Goal: Task Accomplishment & Management: Use online tool/utility

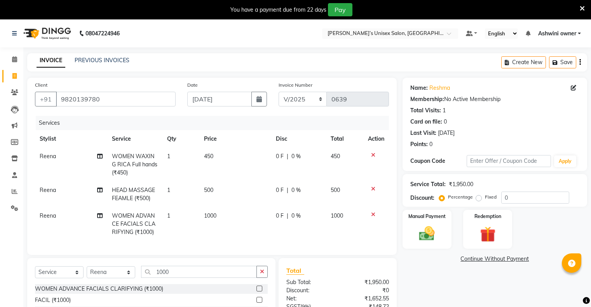
select select "service"
select select "88700"
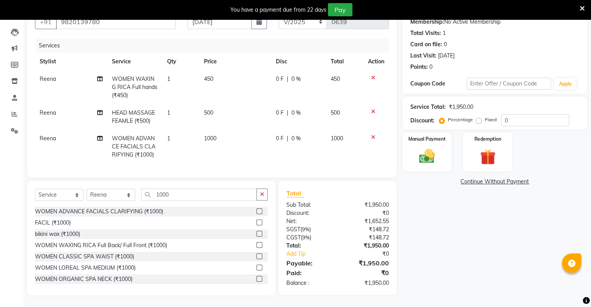
click at [256, 212] on label at bounding box center [259, 211] width 6 height 6
click at [256, 212] on input "checkbox" at bounding box center [258, 211] width 5 height 5
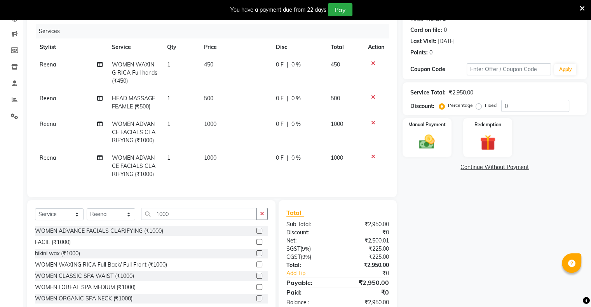
click at [256, 234] on label at bounding box center [259, 231] width 6 height 6
click at [256, 234] on input "checkbox" at bounding box center [258, 230] width 5 height 5
click at [255, 237] on div "Select Service Product Membership Package Voucher Prepaid Gift Card Select Styl…" at bounding box center [151, 257] width 248 height 115
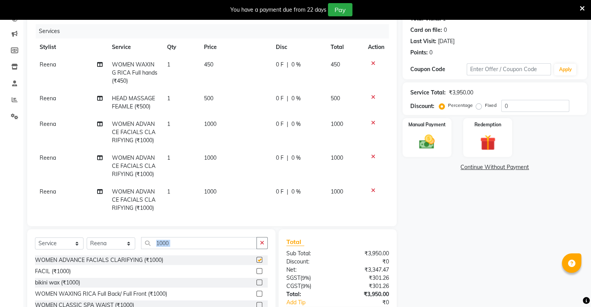
checkbox input "false"
click at [368, 190] on div at bounding box center [376, 190] width 16 height 5
click at [369, 191] on div at bounding box center [376, 190] width 16 height 5
click at [371, 191] on icon at bounding box center [373, 190] width 4 height 5
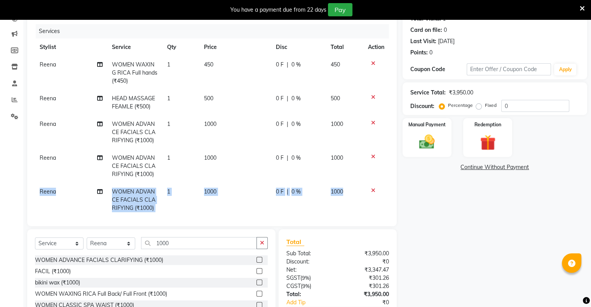
click at [368, 191] on div "Client [PHONE_NUMBER] Date [DATE] Invoice Number V/2025 V/[PHONE_NUMBER] Servic…" at bounding box center [212, 106] width 370 height 240
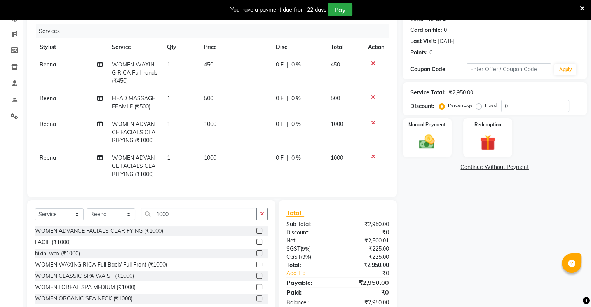
click at [371, 158] on icon at bounding box center [373, 156] width 4 height 5
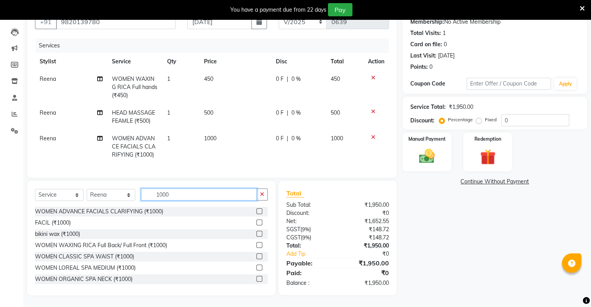
click at [194, 197] on input "1000" at bounding box center [199, 194] width 116 height 12
type input "1"
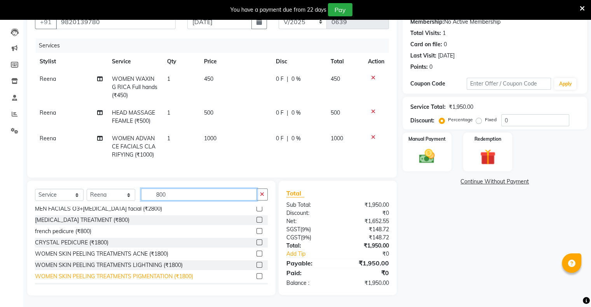
scroll to position [39, 0]
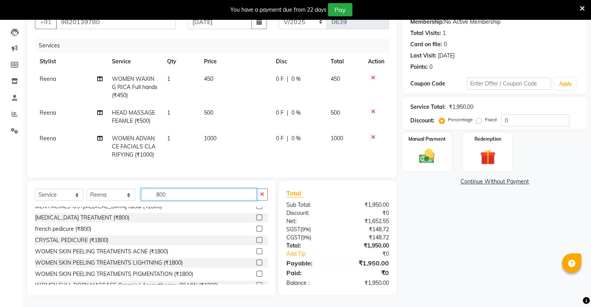
type input "800"
click at [256, 218] on label at bounding box center [259, 217] width 6 height 6
click at [256, 218] on input "checkbox" at bounding box center [258, 217] width 5 height 5
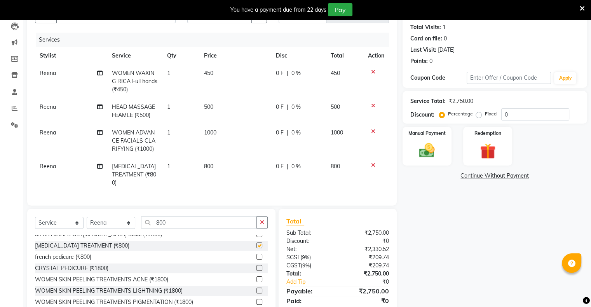
checkbox input "false"
click at [120, 221] on select "Select Stylist [PERSON_NAME] owner Mohit [PERSON_NAME] [PERSON_NAME]" at bounding box center [111, 223] width 49 height 12
select select "88776"
click at [87, 217] on select "Select Stylist [PERSON_NAME] owner Mohit [PERSON_NAME] [PERSON_NAME]" at bounding box center [111, 223] width 49 height 12
click at [119, 253] on div "WOMEN ADVANCE FACIALS ACNECONTROL (₹1600)" at bounding box center [103, 257] width 137 height 8
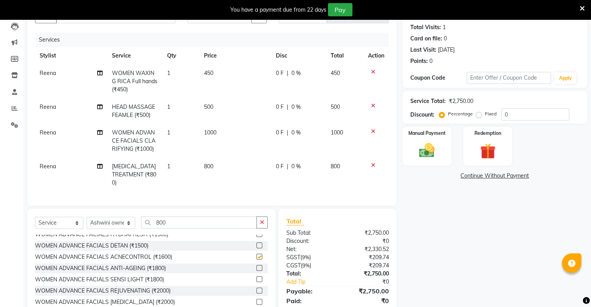
checkbox input "false"
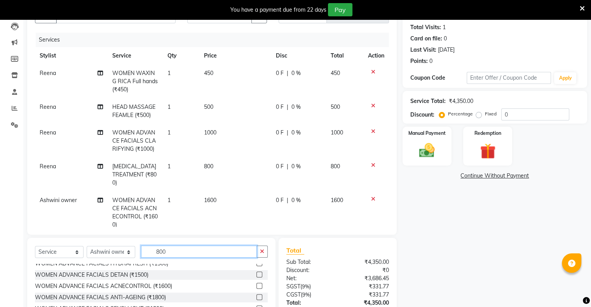
click at [173, 253] on input "800" at bounding box center [199, 252] width 116 height 12
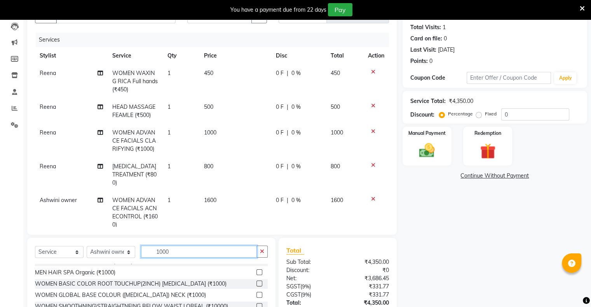
scroll to position [78, 0]
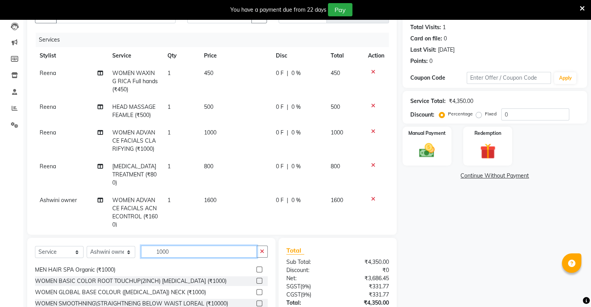
type input "1000"
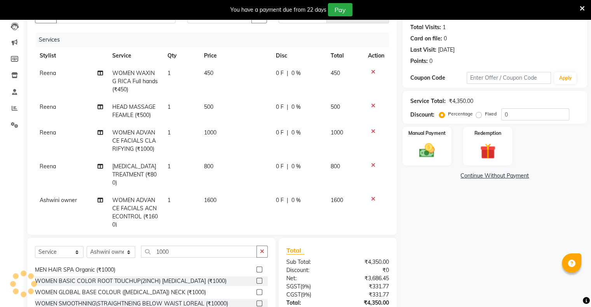
click at [256, 283] on label at bounding box center [259, 281] width 6 height 6
click at [256, 283] on input "checkbox" at bounding box center [258, 281] width 5 height 5
click at [256, 279] on label at bounding box center [259, 281] width 6 height 6
click at [256, 279] on input "checkbox" at bounding box center [258, 281] width 5 height 5
click at [371, 196] on icon at bounding box center [373, 198] width 4 height 5
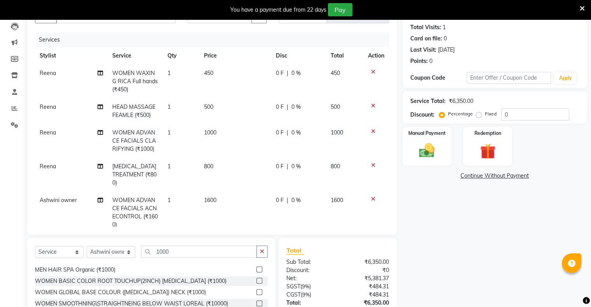
click at [371, 238] on icon at bounding box center [373, 240] width 4 height 5
click at [371, 196] on icon at bounding box center [373, 198] width 4 height 5
click at [365, 191] on div "Client [PHONE_NUMBER] Date [DATE] Invoice Number V/2025 V/[PHONE_NUMBER] Servic…" at bounding box center [212, 115] width 370 height 240
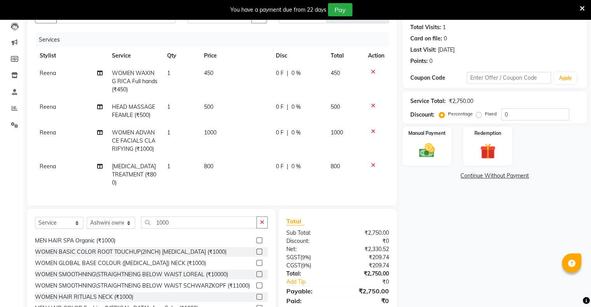
click at [256, 249] on label at bounding box center [259, 252] width 6 height 6
click at [256, 249] on input "checkbox" at bounding box center [258, 251] width 5 height 5
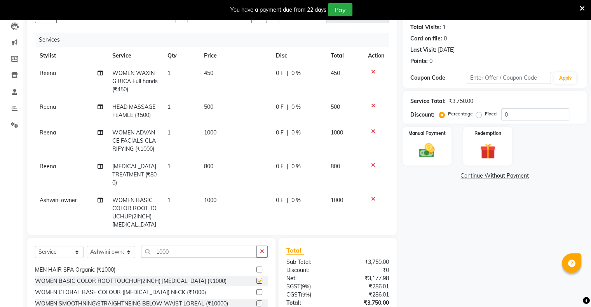
checkbox input "false"
click at [434, 155] on img at bounding box center [427, 150] width 26 height 19
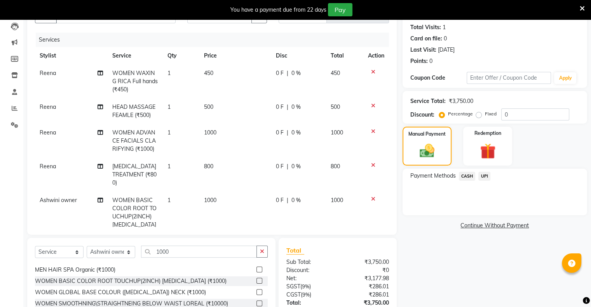
click at [465, 177] on span "CASH" at bounding box center [467, 176] width 17 height 9
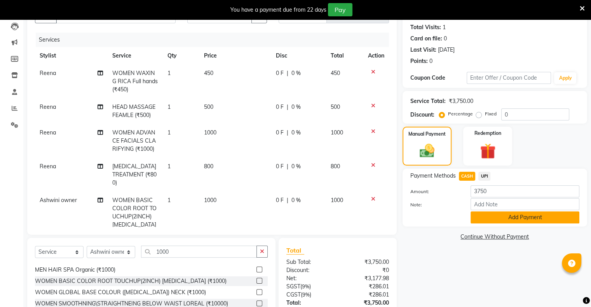
click at [500, 215] on button "Add Payment" at bounding box center [525, 217] width 109 height 12
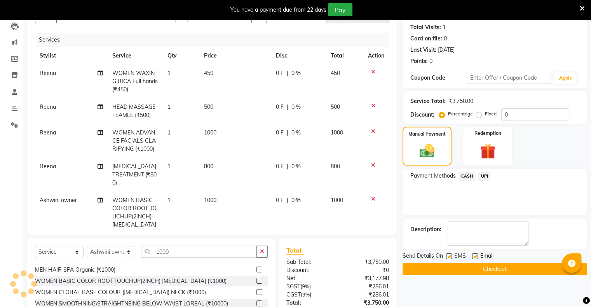
click at [492, 266] on button "Checkout" at bounding box center [495, 269] width 185 height 12
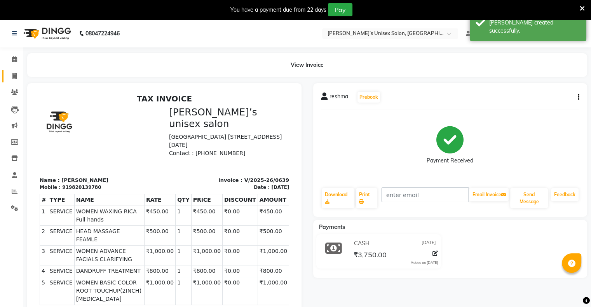
drag, startPoint x: 8, startPoint y: 69, endPoint x: 10, endPoint y: 73, distance: 4.4
click at [10, 72] on li "Invoice" at bounding box center [11, 76] width 23 height 17
click at [16, 79] on span at bounding box center [15, 76] width 14 height 9
select select "service"
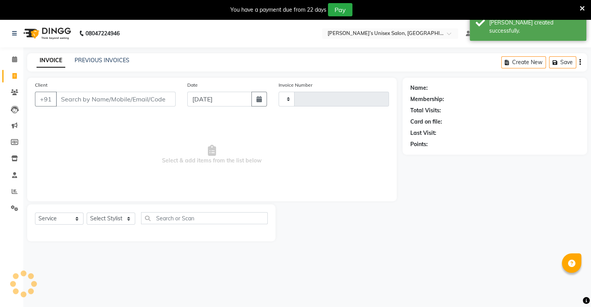
type input "0640"
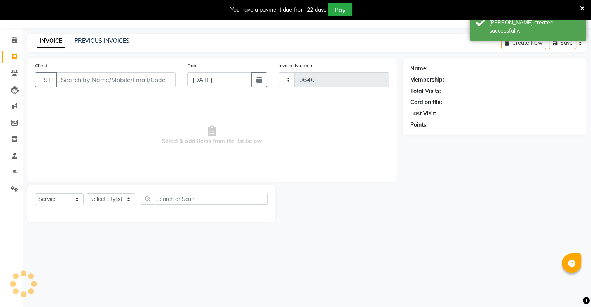
select select "8735"
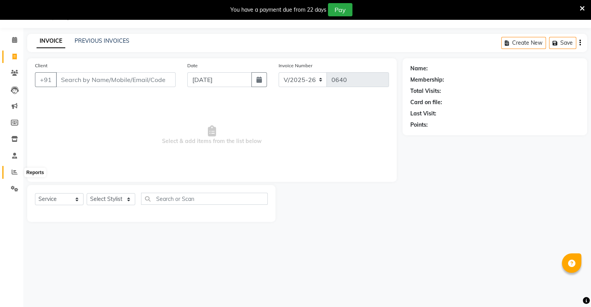
click at [13, 172] on icon at bounding box center [15, 172] width 6 height 6
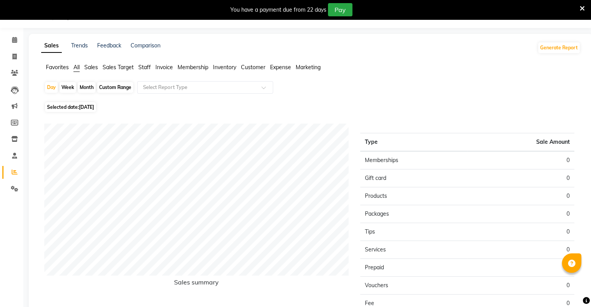
click at [88, 106] on span "[DATE]" at bounding box center [86, 107] width 15 height 6
select select "9"
select select "2025"
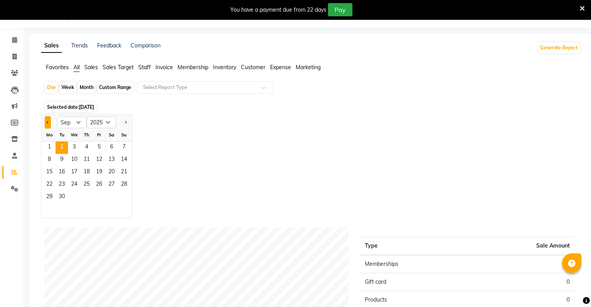
click at [46, 124] on button "Previous month" at bounding box center [48, 122] width 6 height 12
select select "8"
click at [113, 195] on span "30" at bounding box center [111, 197] width 12 height 12
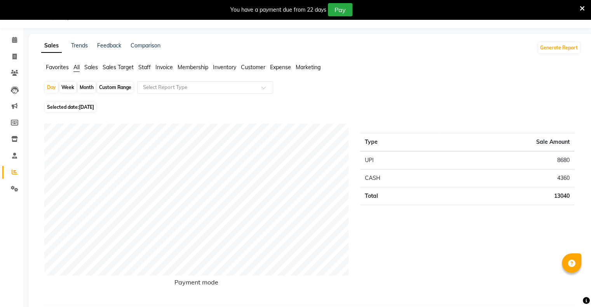
click at [123, 90] on div "Custom Range" at bounding box center [115, 87] width 36 height 11
select select "8"
select select "2025"
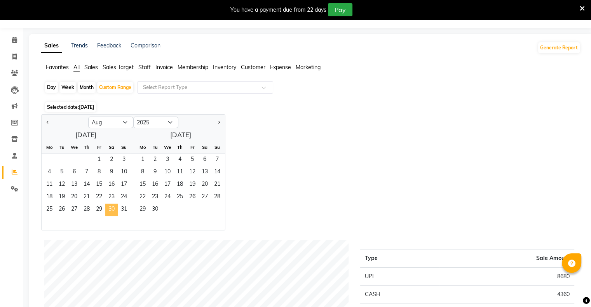
click at [111, 211] on span "30" at bounding box center [111, 210] width 12 height 12
click at [531, 96] on div "Day Week Month Custom Range Select Report Type" at bounding box center [310, 90] width 533 height 19
click at [146, 69] on span "Staff" at bounding box center [144, 67] width 12 height 7
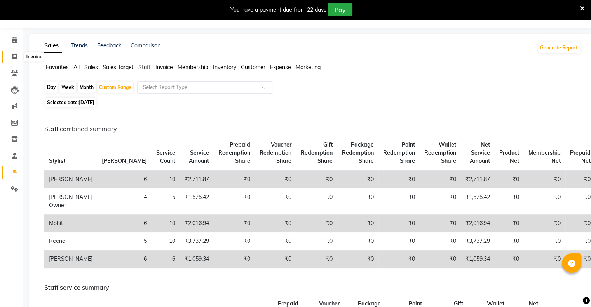
click at [14, 56] on icon at bounding box center [14, 57] width 4 height 6
select select "service"
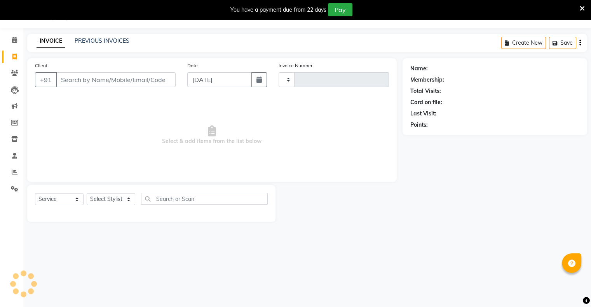
type input "0640"
select select "8735"
click at [109, 40] on link "PREVIOUS INVOICES" at bounding box center [102, 40] width 55 height 7
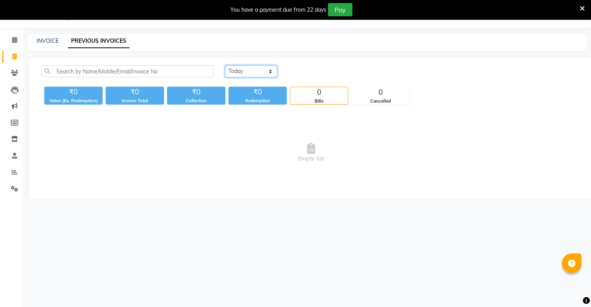
click at [250, 71] on select "[DATE] [DATE] Custom Range" at bounding box center [251, 71] width 52 height 12
select select "range"
click at [225, 65] on select "[DATE] [DATE] Custom Range" at bounding box center [251, 71] width 52 height 12
click at [298, 71] on input "[DATE]" at bounding box center [314, 71] width 54 height 11
select select "9"
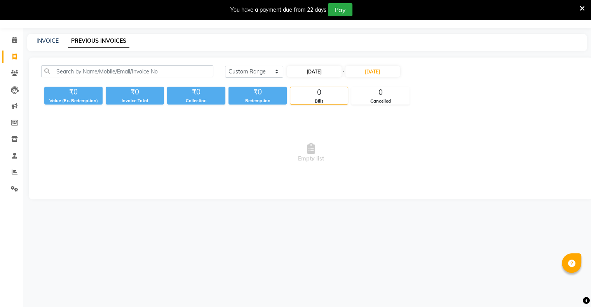
select select "2025"
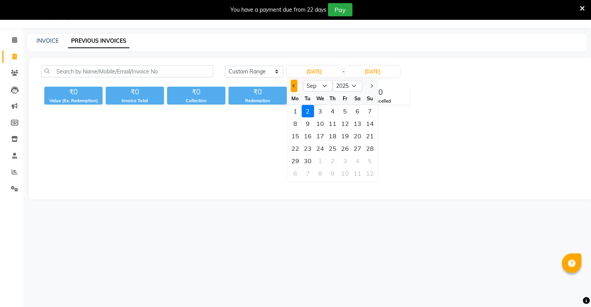
click at [293, 85] on span "Previous month" at bounding box center [294, 85] width 3 height 3
select select "8"
click at [358, 162] on div "30" at bounding box center [357, 161] width 12 height 12
type input "[DATE]"
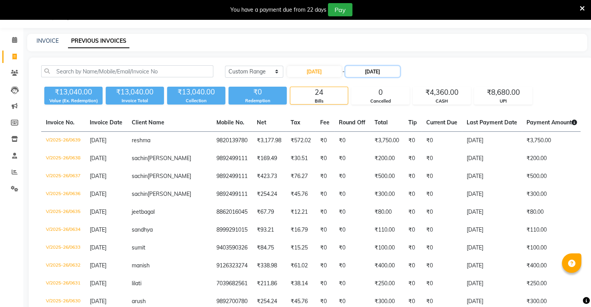
click at [363, 71] on input "[DATE]" at bounding box center [372, 71] width 54 height 11
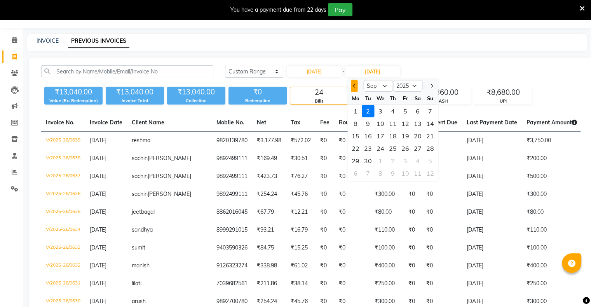
click at [355, 86] on span "Previous month" at bounding box center [354, 85] width 3 height 3
select select "8"
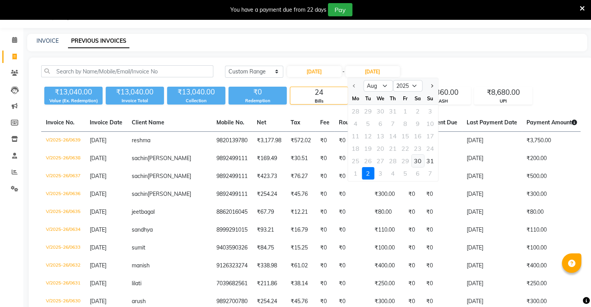
click at [417, 161] on div "30" at bounding box center [418, 161] width 12 height 12
type input "[DATE]"
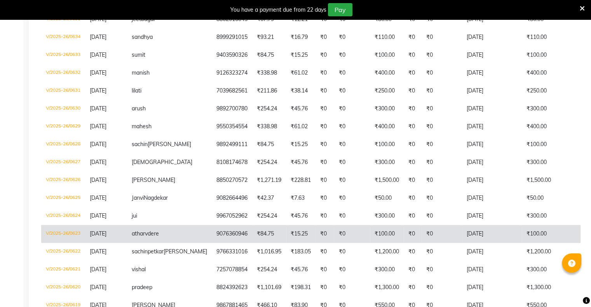
scroll to position [331, 0]
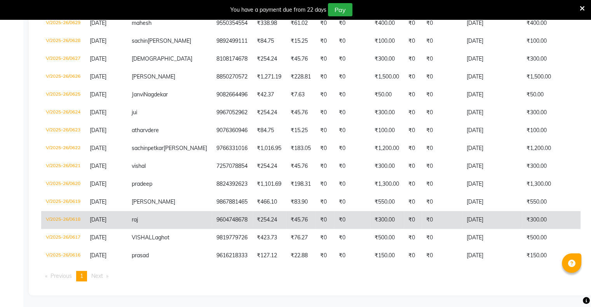
click at [252, 213] on td "₹254.24" at bounding box center [269, 220] width 34 height 18
click at [370, 212] on td "₹300.00" at bounding box center [387, 220] width 34 height 18
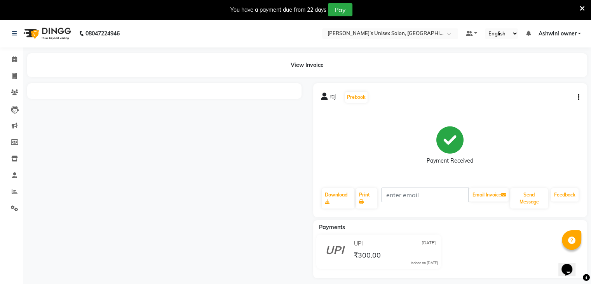
click at [234, 152] on div at bounding box center [164, 180] width 286 height 195
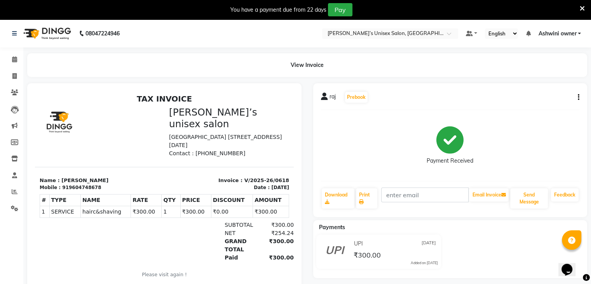
click at [578, 97] on icon "button" at bounding box center [579, 97] width 2 height 0
click at [544, 100] on div "Edit Item Staff" at bounding box center [539, 97] width 53 height 10
select select "88697"
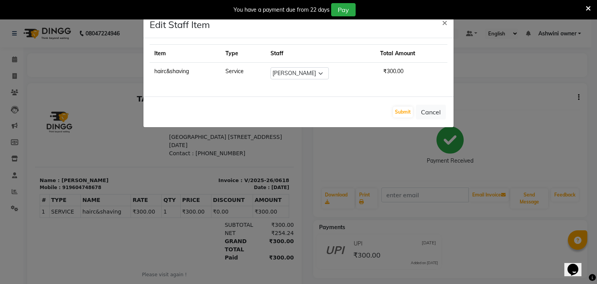
click at [394, 73] on span "₹300.00" at bounding box center [393, 71] width 26 height 13
click at [522, 96] on ngb-modal-window "Edit Staff Item × Item Type Staff Total Amount hairc&shaving Service Select Afj…" at bounding box center [298, 142] width 597 height 284
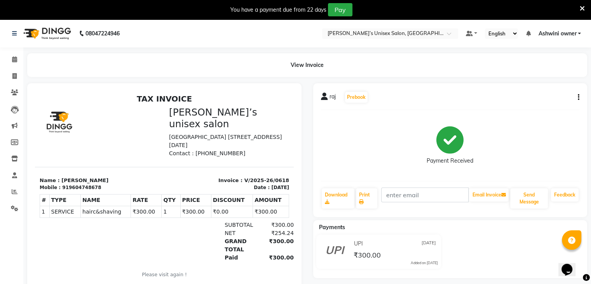
click at [581, 94] on div "raj Prebook Payment Received Download Print Email Invoice Send Message Feedback" at bounding box center [450, 150] width 274 height 134
click at [253, 206] on td "₹300.00" at bounding box center [271, 212] width 36 height 12
click at [219, 206] on td "₹0.00" at bounding box center [232, 212] width 42 height 12
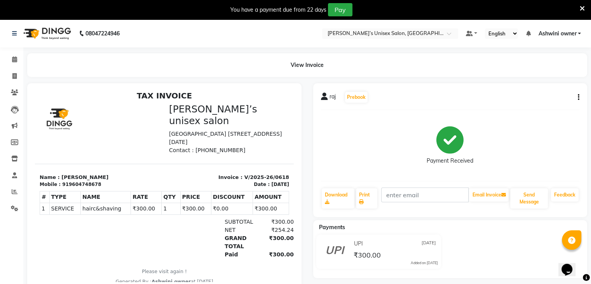
scroll to position [6, 0]
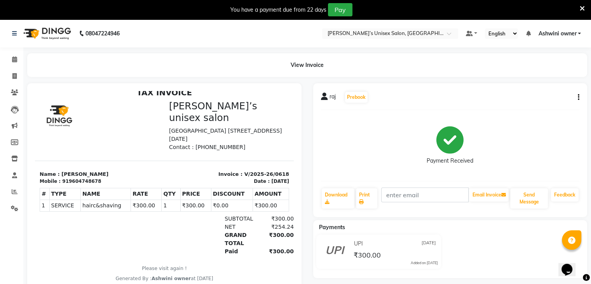
click at [140, 201] on td "₹300.00" at bounding box center [146, 206] width 31 height 12
click at [578, 97] on icon "button" at bounding box center [579, 97] width 2 height 0
click at [538, 86] on div "Split Service Amount" at bounding box center [539, 88] width 53 height 10
select select "88697"
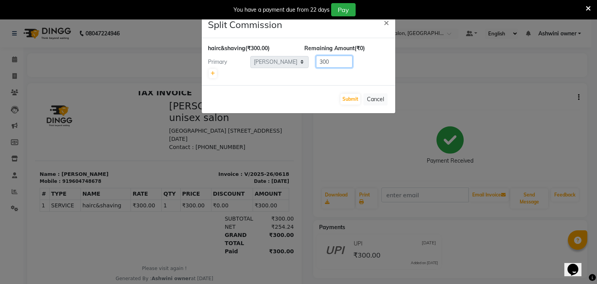
click at [332, 62] on input "300" at bounding box center [334, 62] width 37 height 12
type input "3"
type input "100"
click at [352, 101] on button "Submit" at bounding box center [350, 99] width 20 height 11
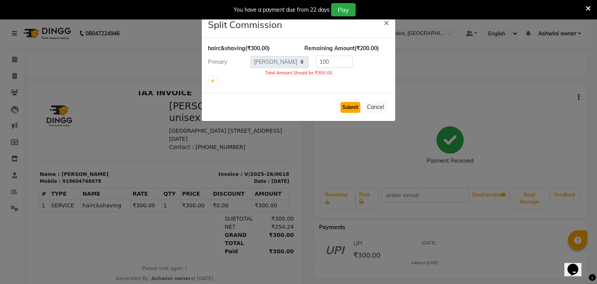
click at [355, 108] on button "Submit" at bounding box center [350, 107] width 20 height 11
click at [384, 24] on span "×" at bounding box center [386, 22] width 5 height 12
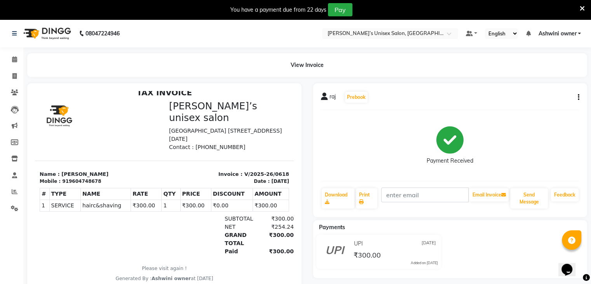
click at [579, 99] on button "button" at bounding box center [577, 97] width 5 height 8
click at [551, 89] on div "Split Service Amount" at bounding box center [539, 88] width 53 height 10
select select "88697"
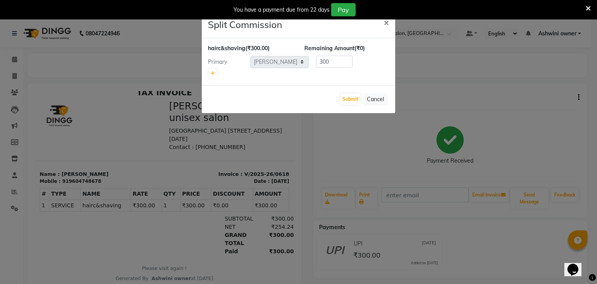
click at [473, 72] on ngb-modal-window "Split Commission × hairc&shaving (₹300.00) Remaining Amount (₹0) Primary Select…" at bounding box center [298, 142] width 597 height 284
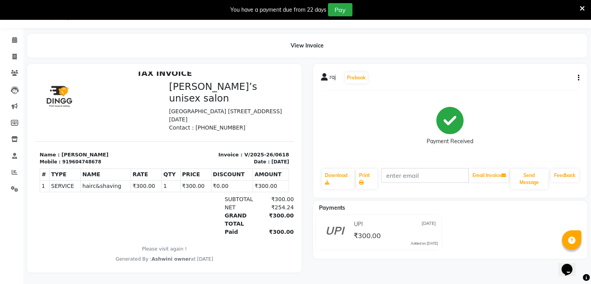
scroll to position [25, 0]
click at [581, 5] on icon at bounding box center [582, 8] width 5 height 7
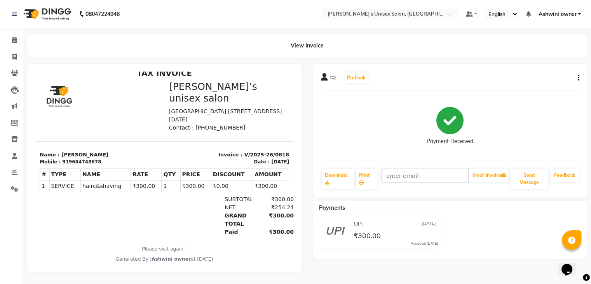
scroll to position [5, 0]
click at [17, 168] on span at bounding box center [15, 172] width 14 height 9
click at [17, 167] on link "Reports" at bounding box center [11, 172] width 19 height 13
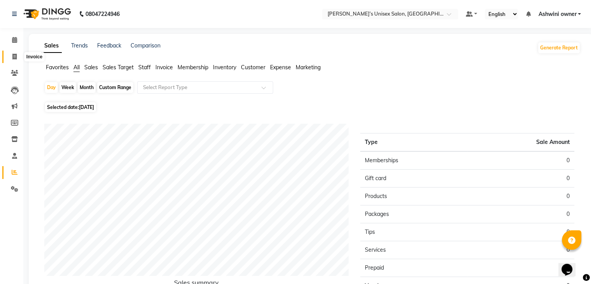
click at [11, 56] on span at bounding box center [15, 56] width 14 height 9
select select "8735"
select select "service"
